Goal: Task Accomplishment & Management: Manage account settings

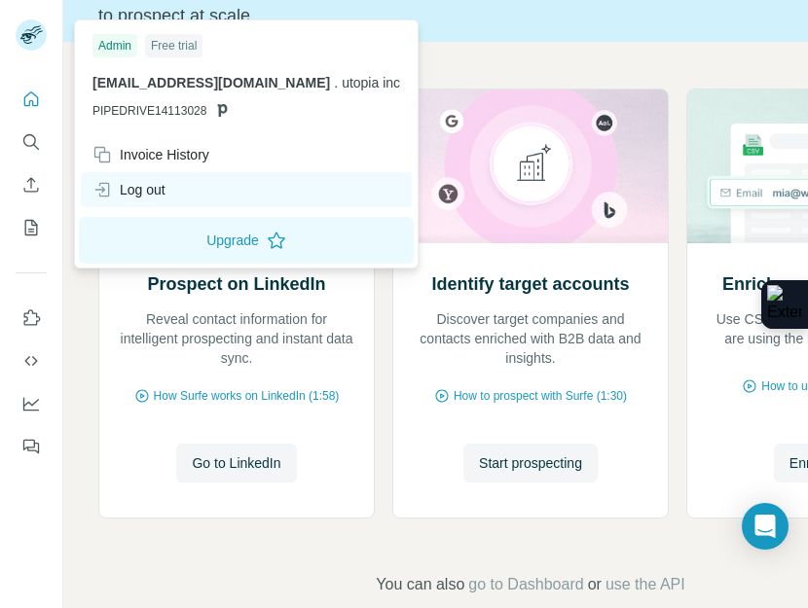
click at [120, 186] on div "Log out" at bounding box center [128, 189] width 73 height 19
click at [149, 192] on div "Log out" at bounding box center [128, 189] width 73 height 19
click at [105, 182] on icon at bounding box center [101, 189] width 19 height 19
click at [99, 190] on icon at bounding box center [100, 190] width 11 height 6
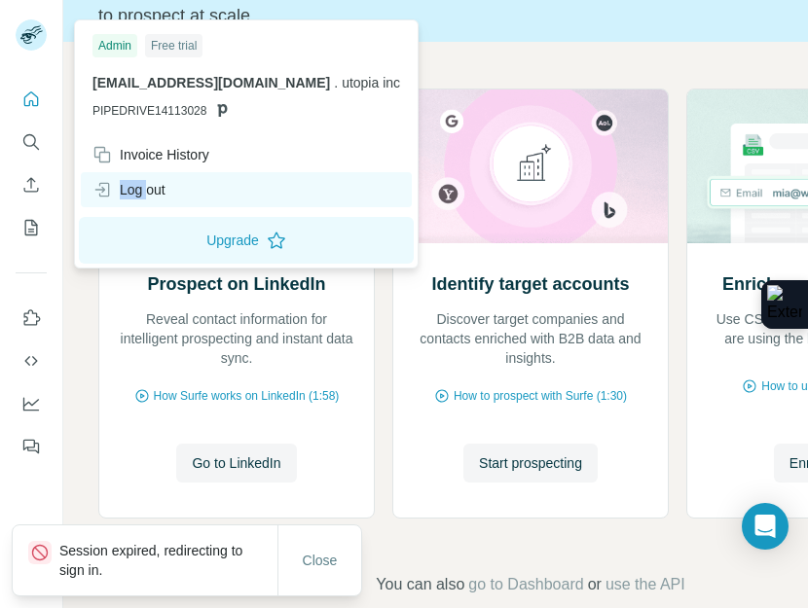
click at [99, 190] on icon at bounding box center [100, 190] width 11 height 6
